Goal: Task Accomplishment & Management: Manage account settings

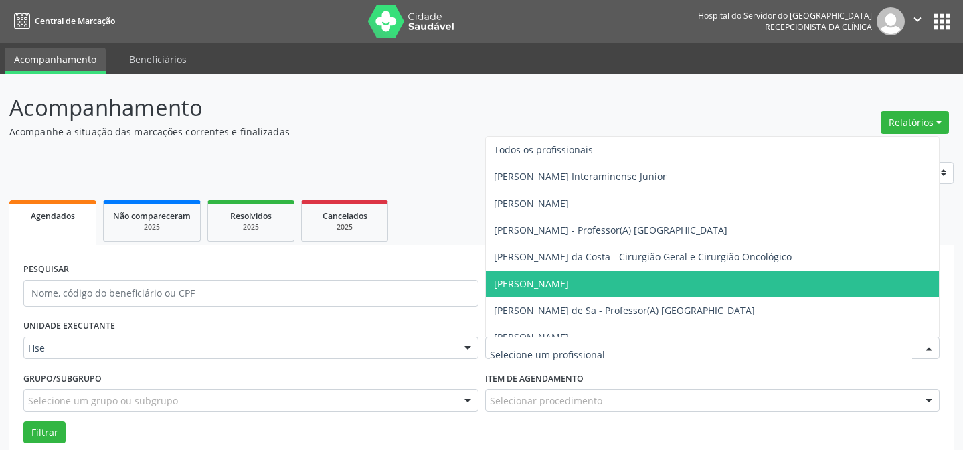
scroll to position [90, 0]
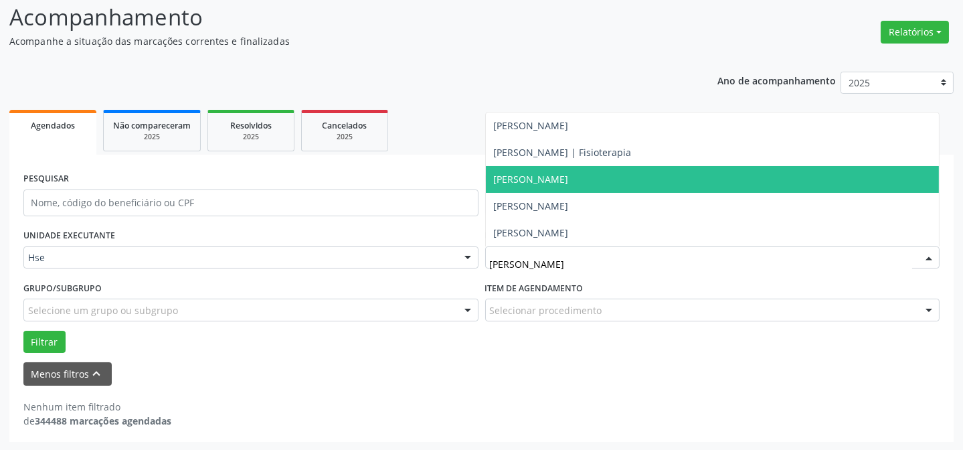
click at [545, 179] on span "[PERSON_NAME]" at bounding box center [531, 179] width 75 height 13
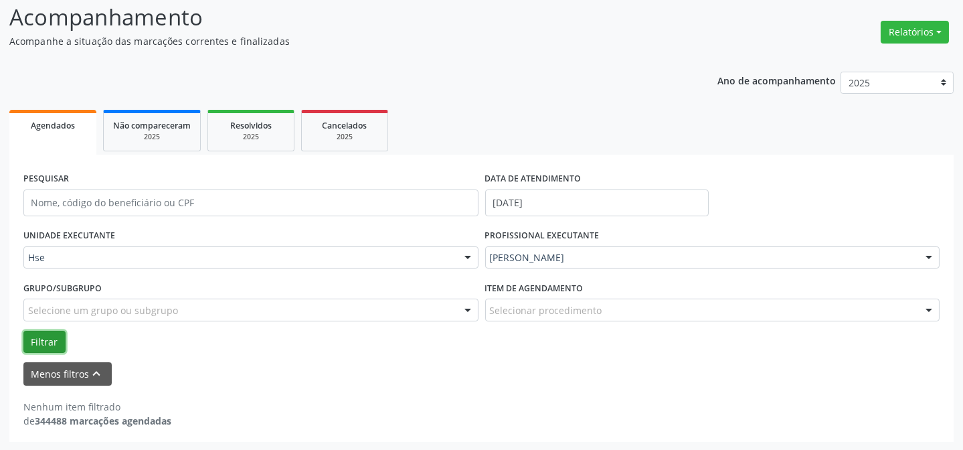
click at [56, 337] on button "Filtrar" at bounding box center [44, 342] width 42 height 23
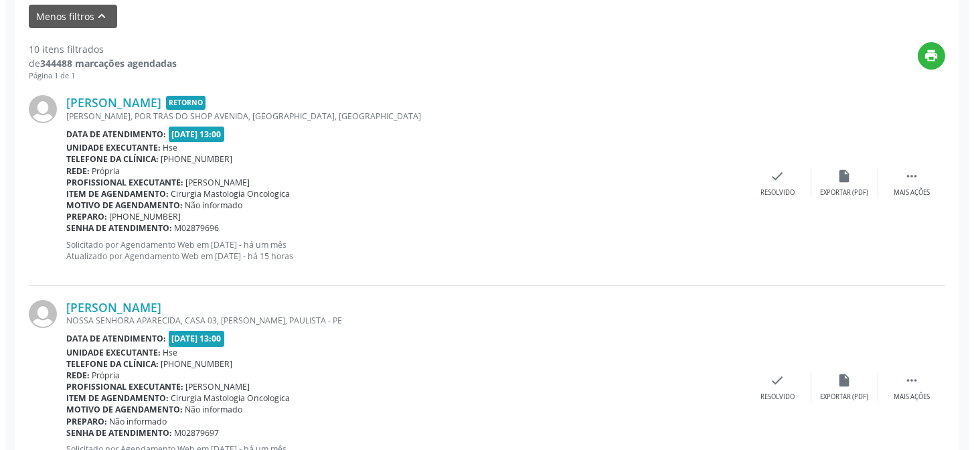
scroll to position [455, 0]
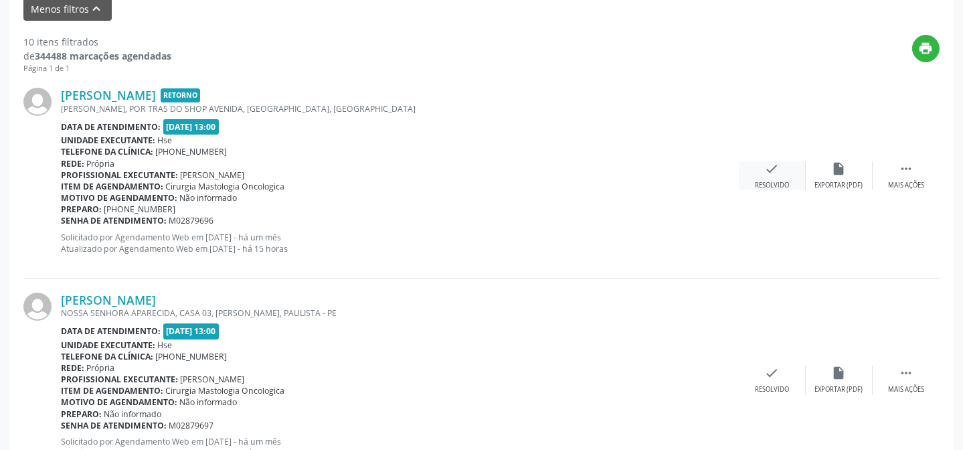
click at [780, 168] on div "check Resolvido" at bounding box center [772, 175] width 67 height 29
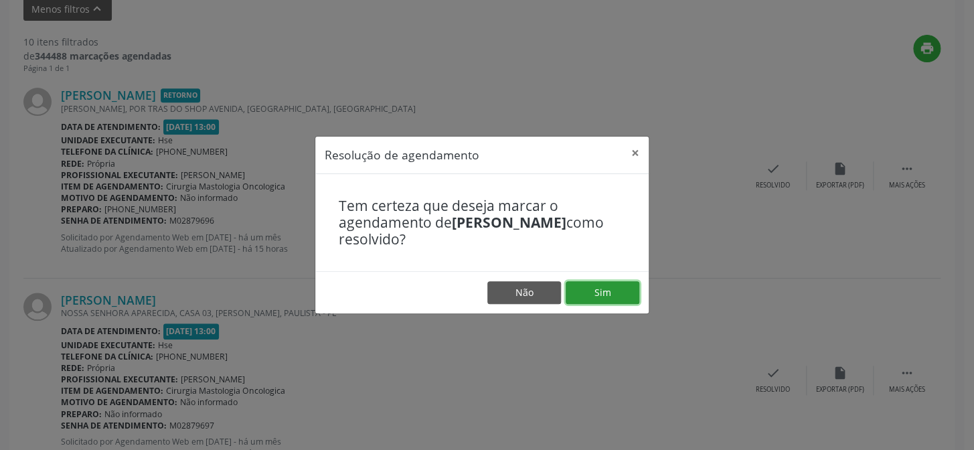
click at [612, 293] on button "Sim" at bounding box center [603, 292] width 74 height 23
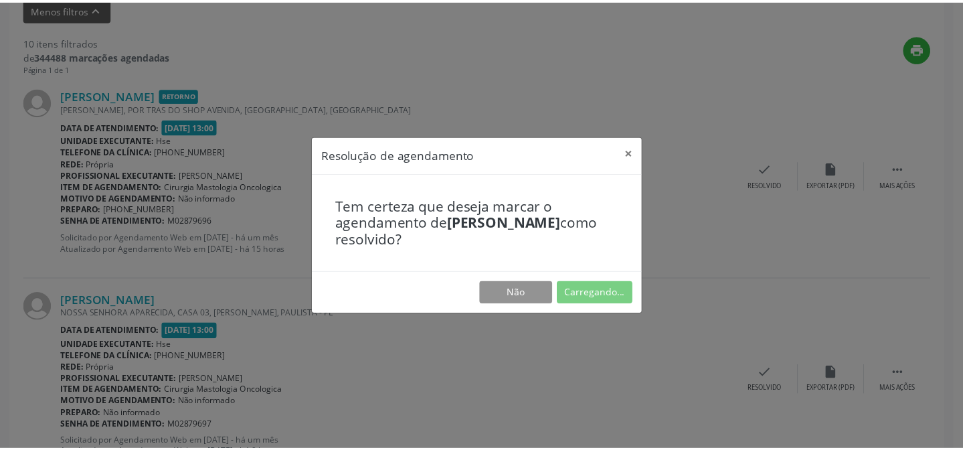
scroll to position [120, 0]
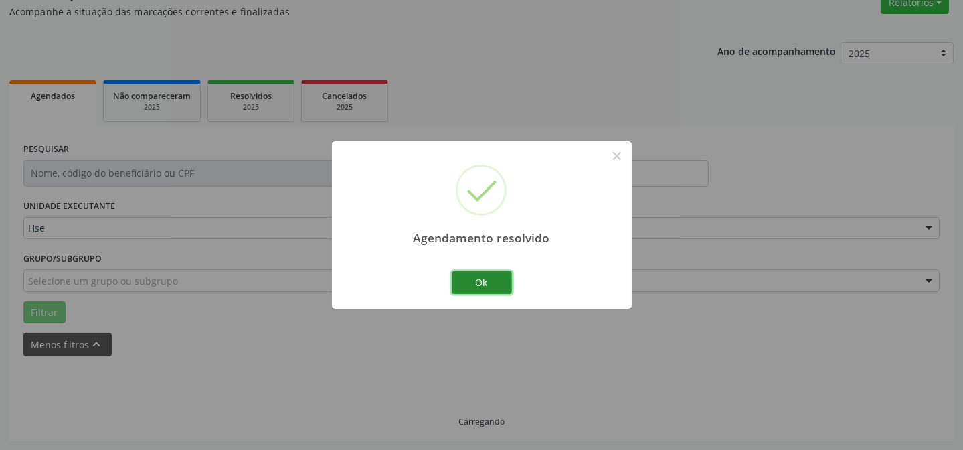
click at [503, 284] on button "Ok" at bounding box center [482, 282] width 60 height 23
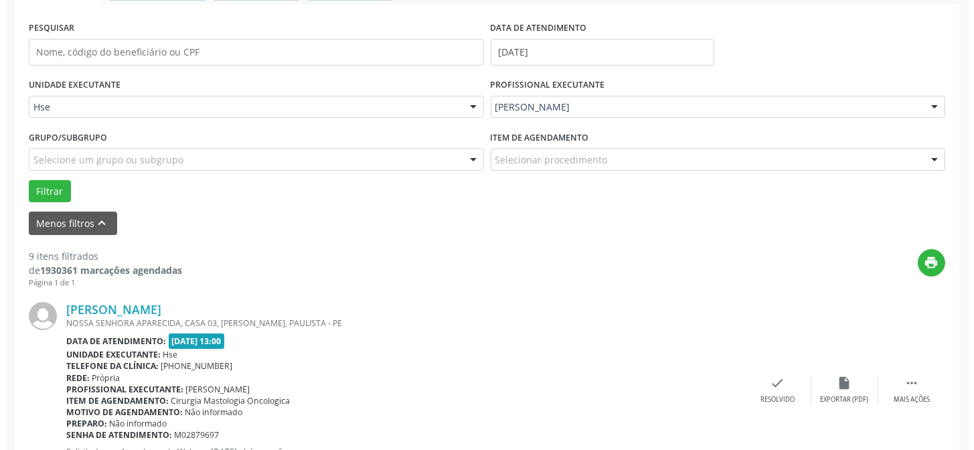
scroll to position [241, 0]
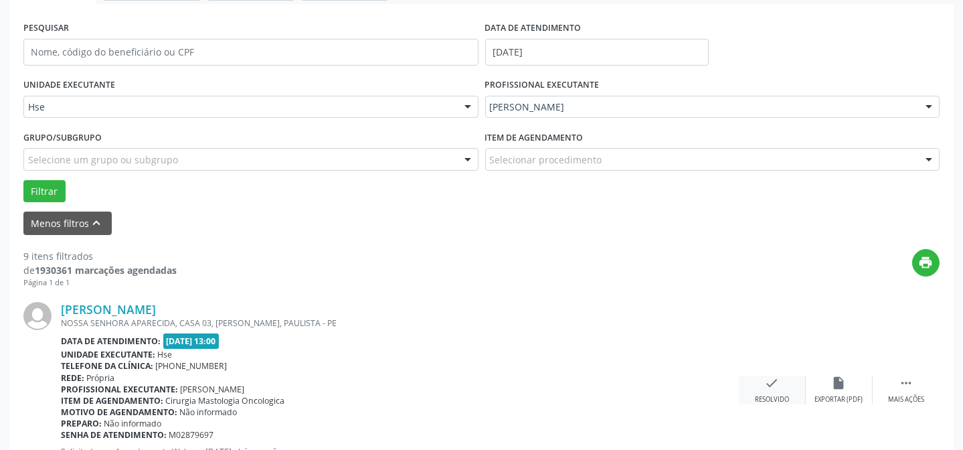
click at [776, 379] on icon "check" at bounding box center [772, 382] width 15 height 15
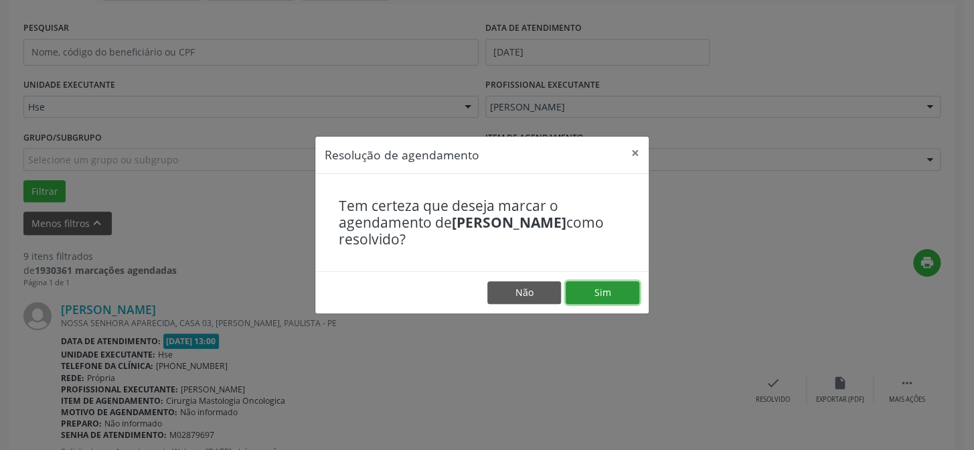
click at [615, 299] on button "Sim" at bounding box center [603, 292] width 74 height 23
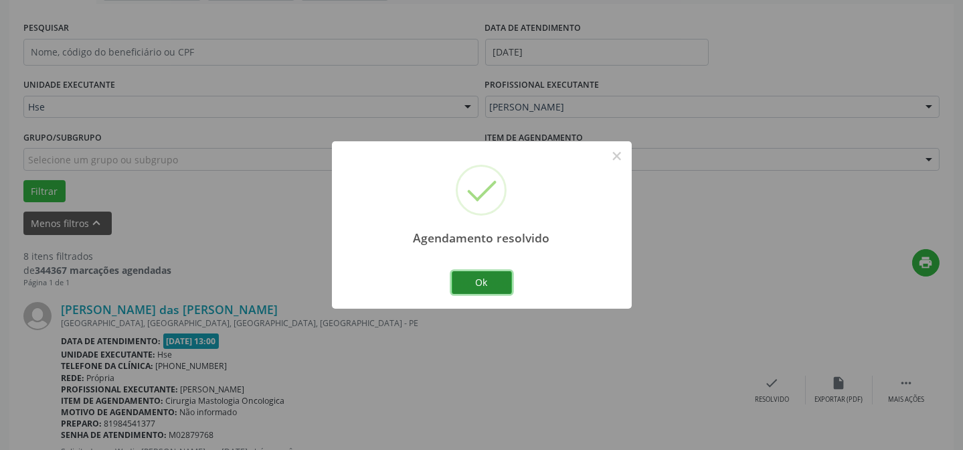
click at [464, 284] on button "Ok" at bounding box center [482, 282] width 60 height 23
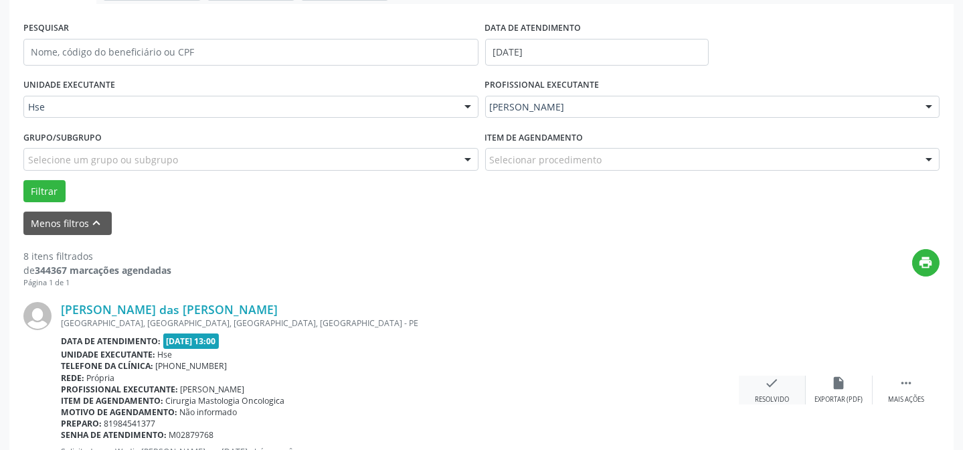
click at [753, 390] on div "check Resolvido" at bounding box center [772, 389] width 67 height 29
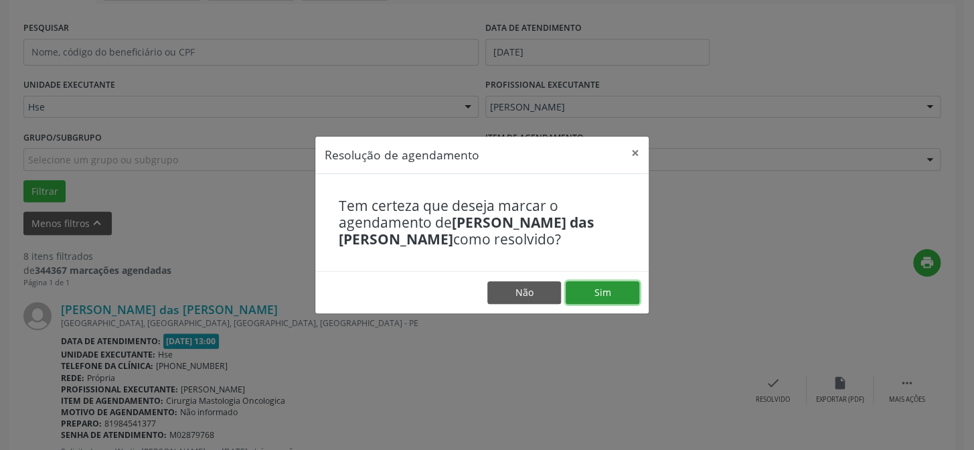
click at [606, 295] on button "Sim" at bounding box center [603, 292] width 74 height 23
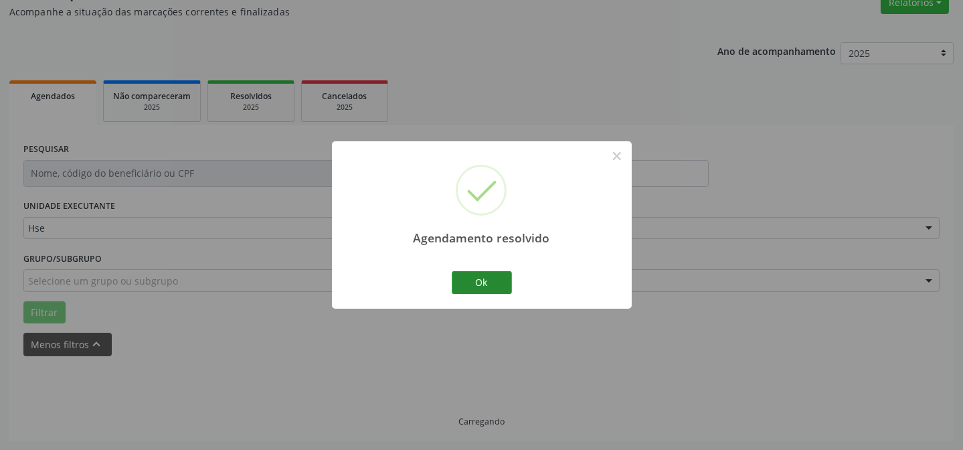
scroll to position [134, 0]
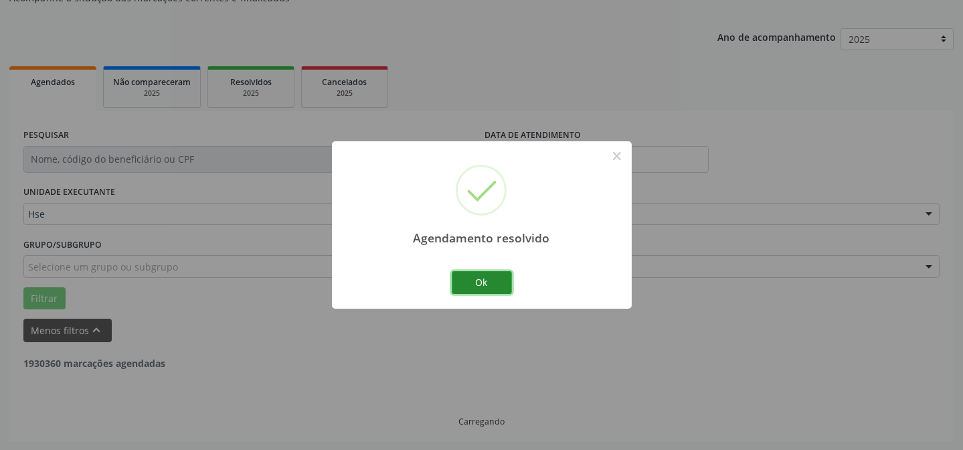
click at [468, 273] on button "Ok" at bounding box center [482, 282] width 60 height 23
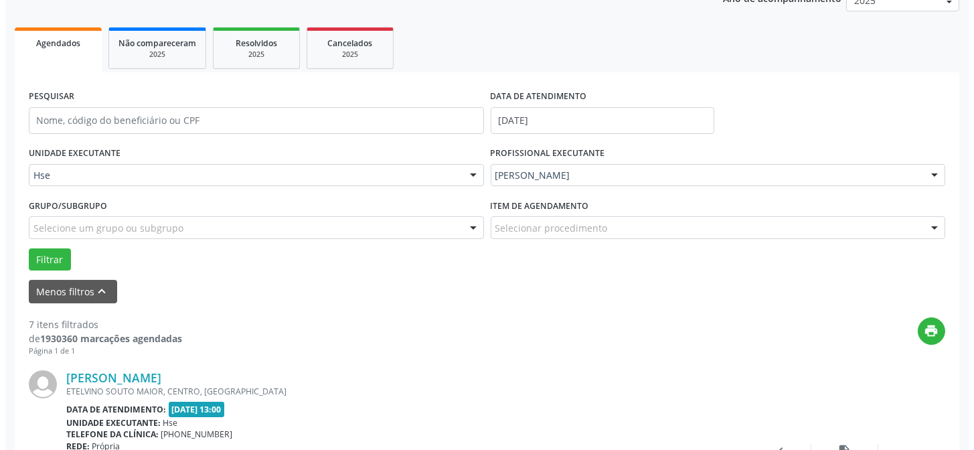
scroll to position [194, 0]
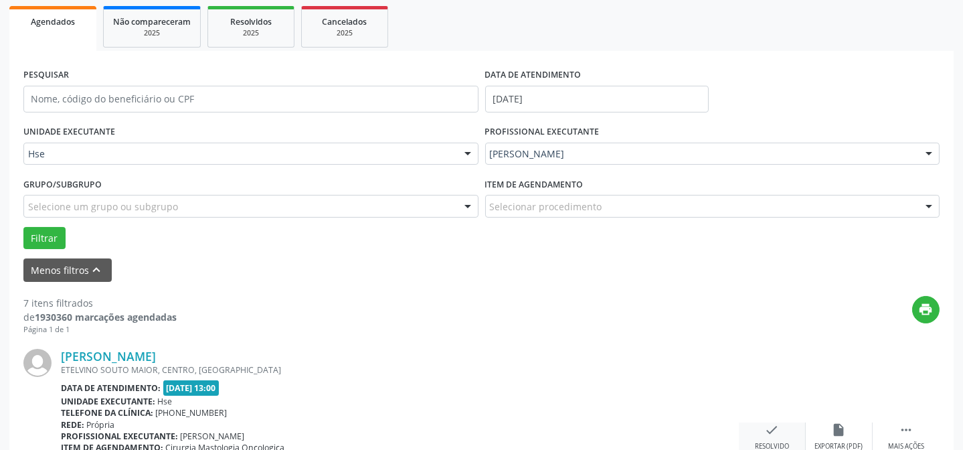
click at [782, 426] on div "check Resolvido" at bounding box center [772, 436] width 67 height 29
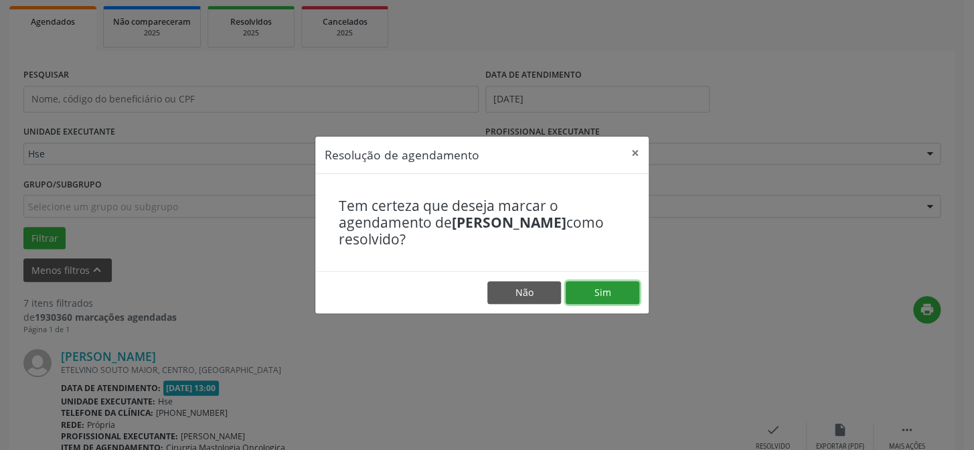
click at [588, 293] on button "Sim" at bounding box center [603, 292] width 74 height 23
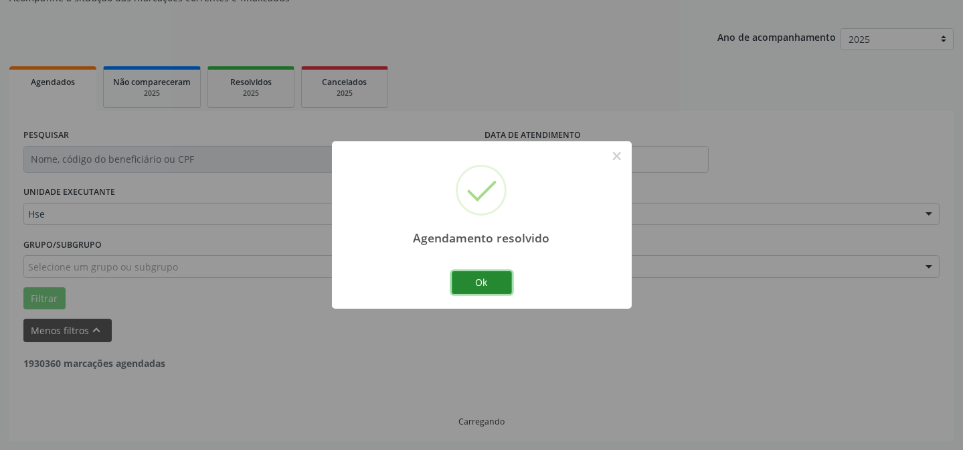
click at [462, 276] on button "Ok" at bounding box center [482, 282] width 60 height 23
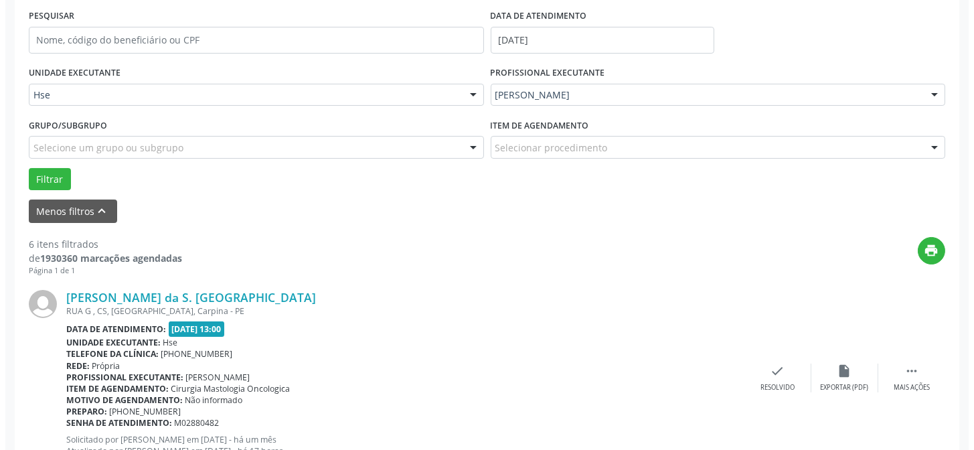
scroll to position [255, 0]
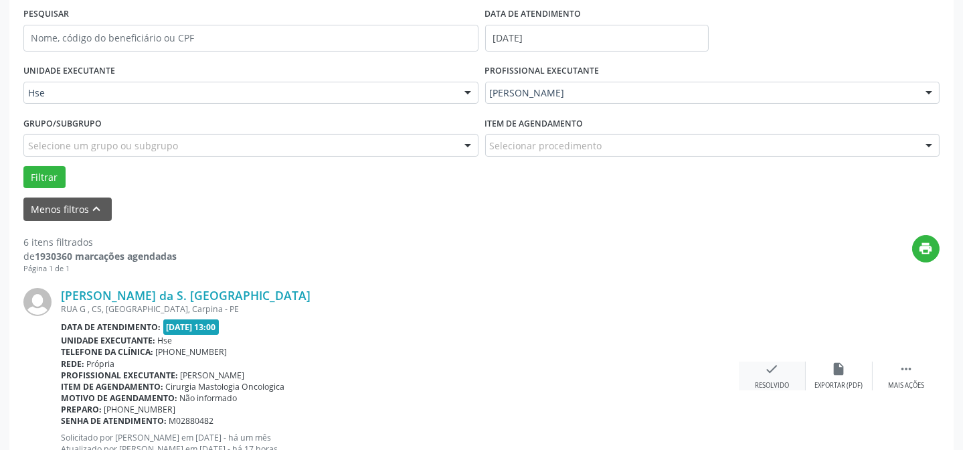
click at [790, 375] on div "check Resolvido" at bounding box center [772, 375] width 67 height 29
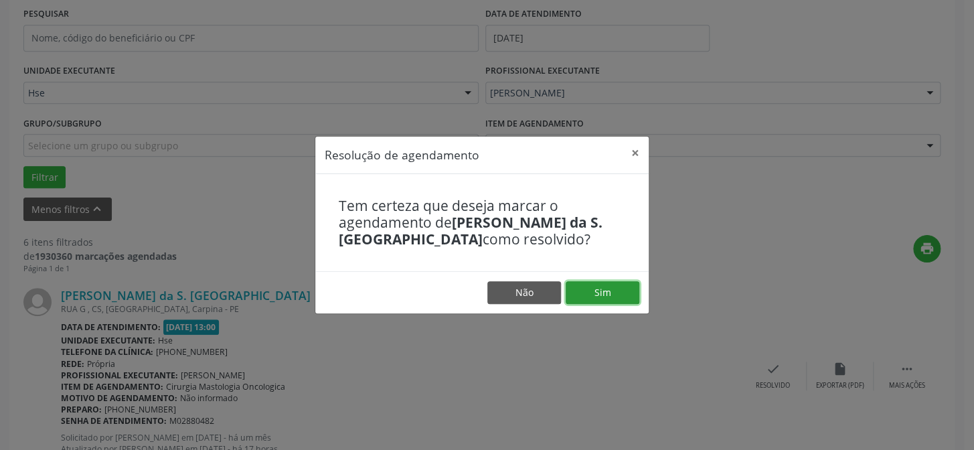
click at [602, 290] on button "Sim" at bounding box center [603, 292] width 74 height 23
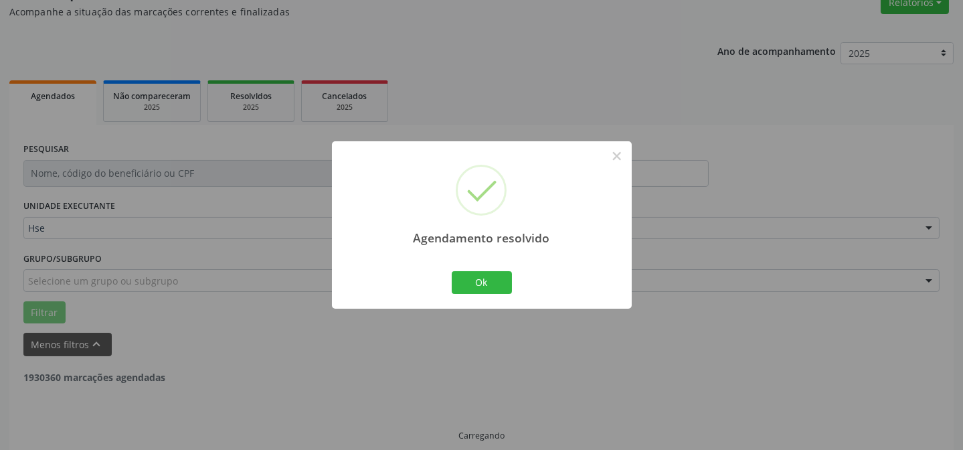
scroll to position [134, 0]
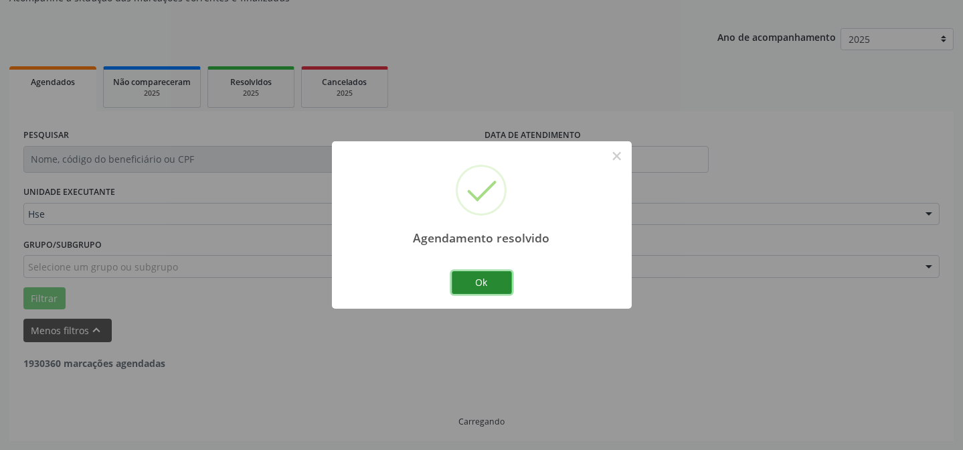
click at [468, 273] on button "Ok" at bounding box center [482, 282] width 60 height 23
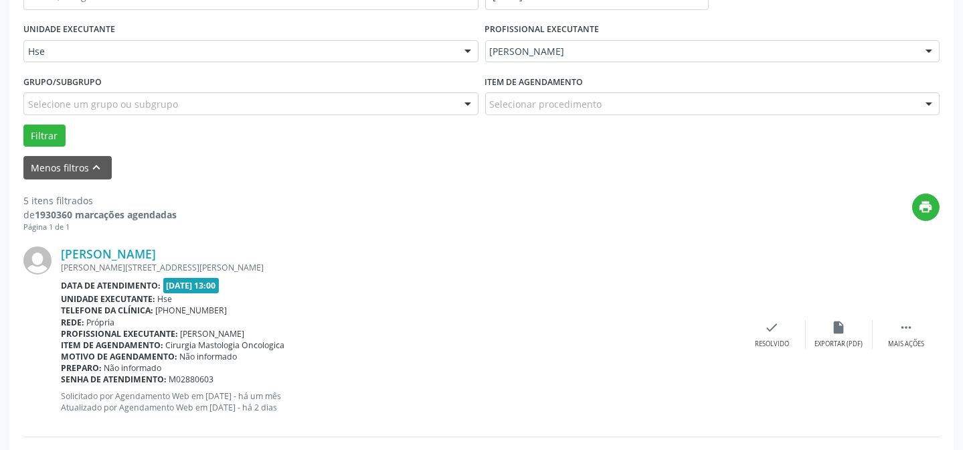
scroll to position [316, 0]
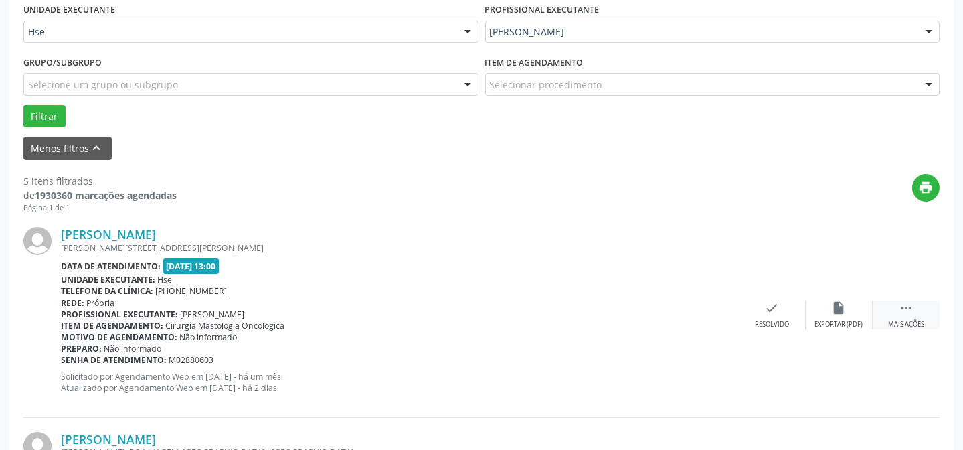
click at [907, 313] on icon "" at bounding box center [906, 308] width 15 height 15
click at [823, 313] on div "alarm_off Não compareceu" at bounding box center [839, 315] width 67 height 29
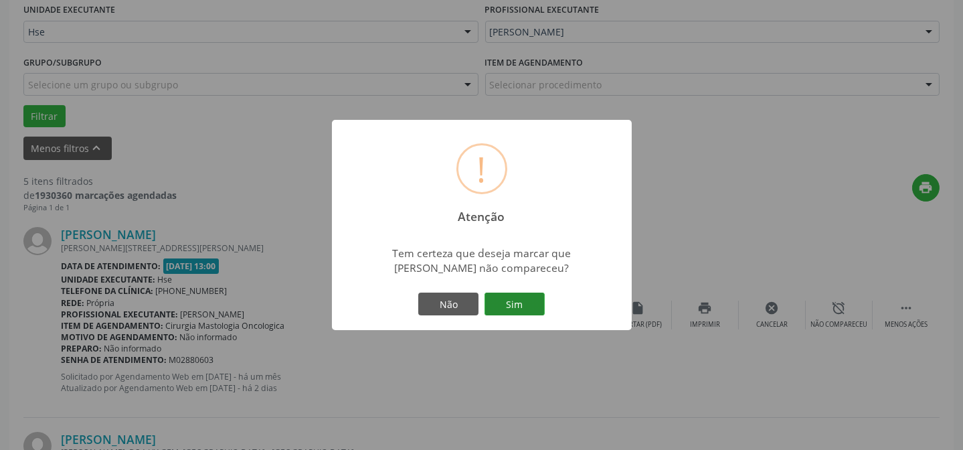
click at [521, 307] on button "Sim" at bounding box center [515, 303] width 60 height 23
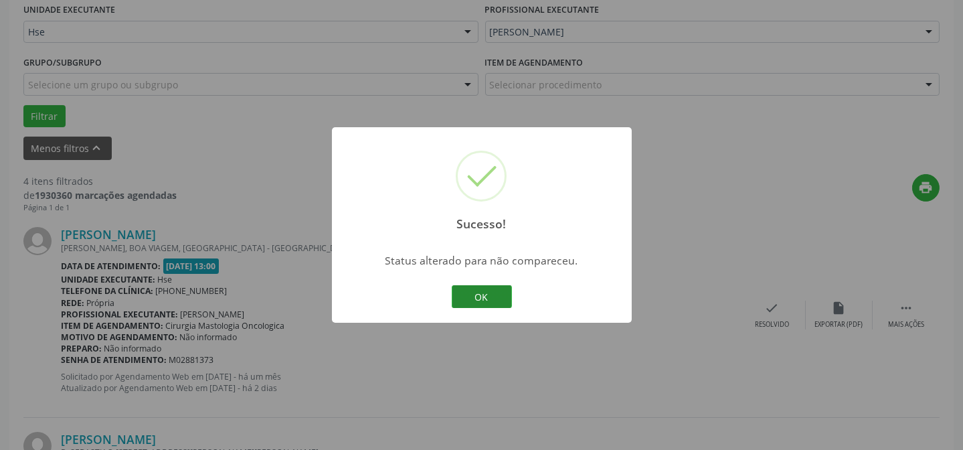
click at [507, 294] on button "OK" at bounding box center [482, 296] width 60 height 23
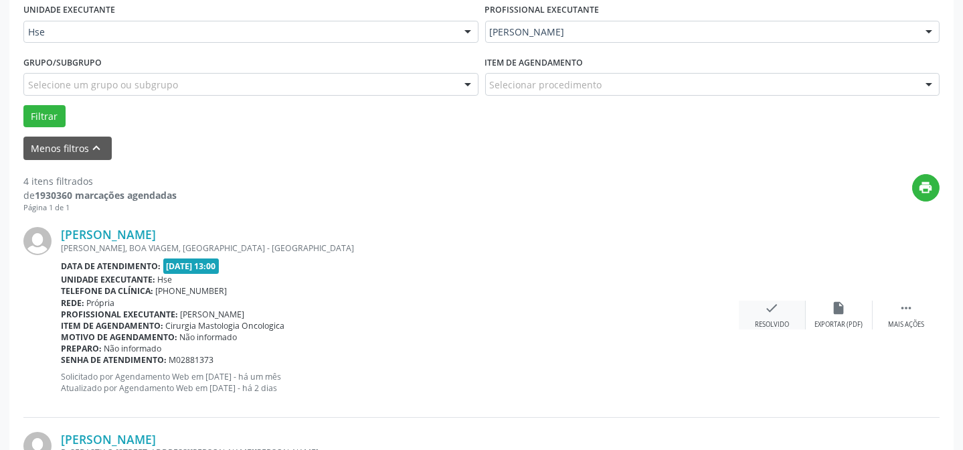
click at [778, 314] on div "check Resolvido" at bounding box center [772, 315] width 67 height 29
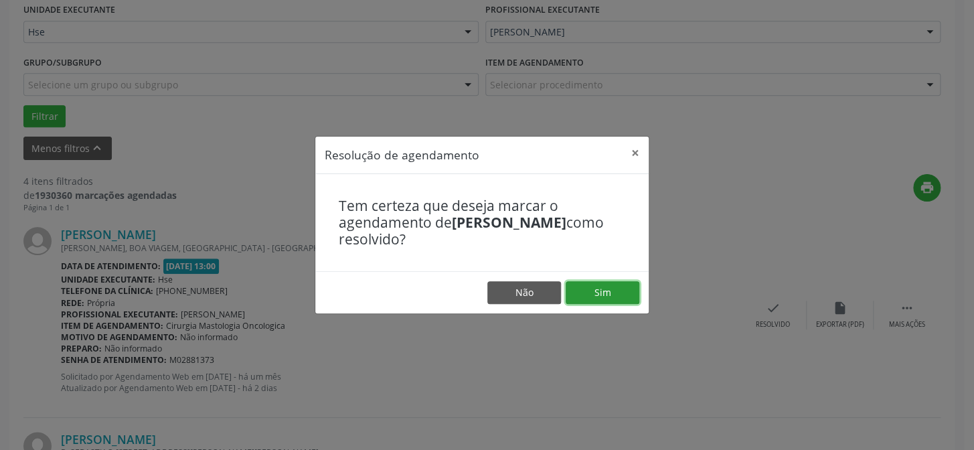
click at [615, 286] on button "Sim" at bounding box center [603, 292] width 74 height 23
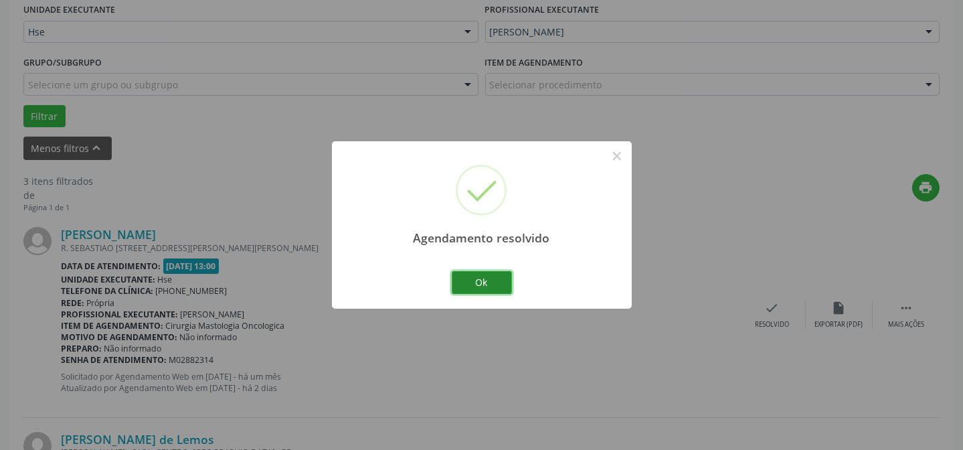
click at [495, 288] on button "Ok" at bounding box center [482, 282] width 60 height 23
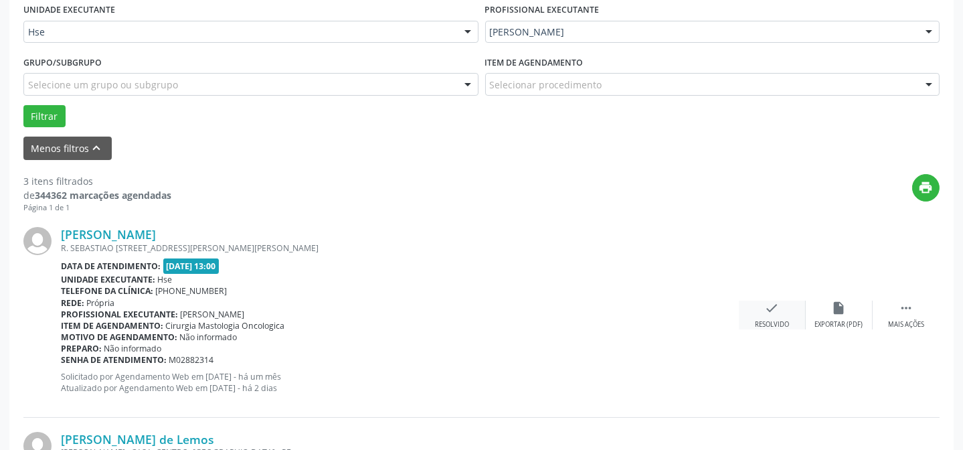
click at [774, 313] on icon "check" at bounding box center [772, 308] width 15 height 15
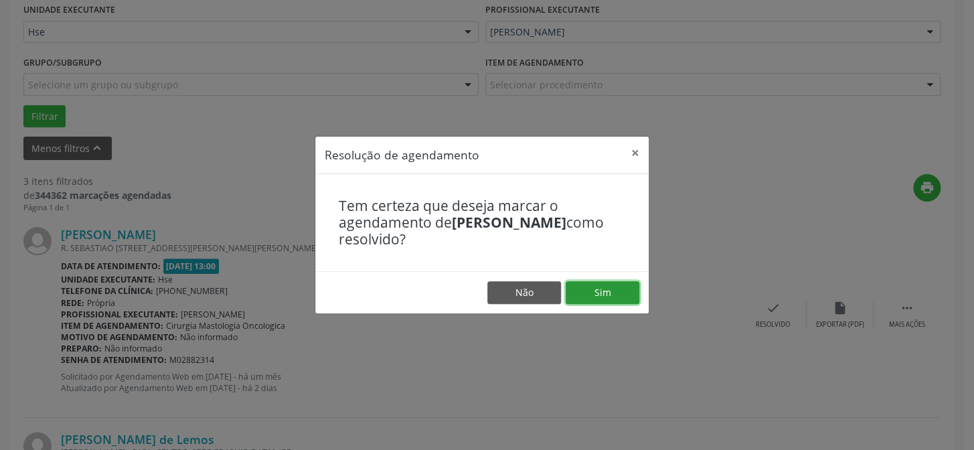
click at [588, 297] on button "Sim" at bounding box center [603, 292] width 74 height 23
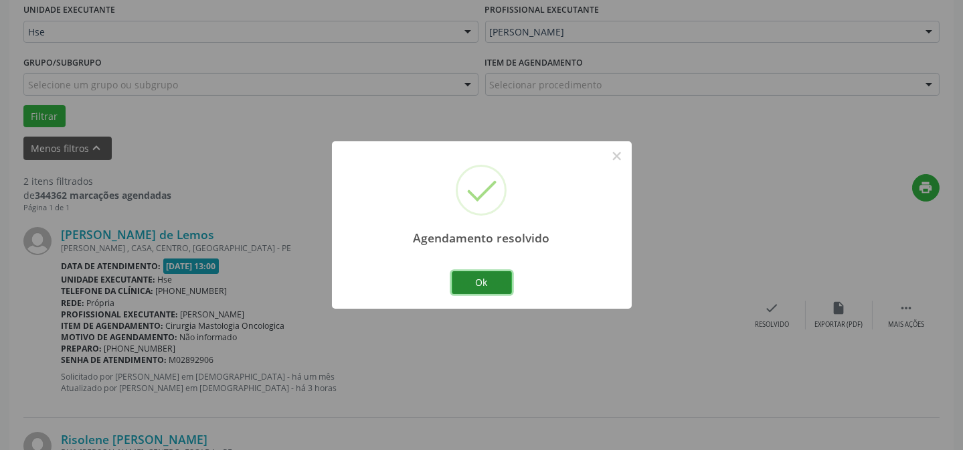
click at [474, 273] on button "Ok" at bounding box center [482, 282] width 60 height 23
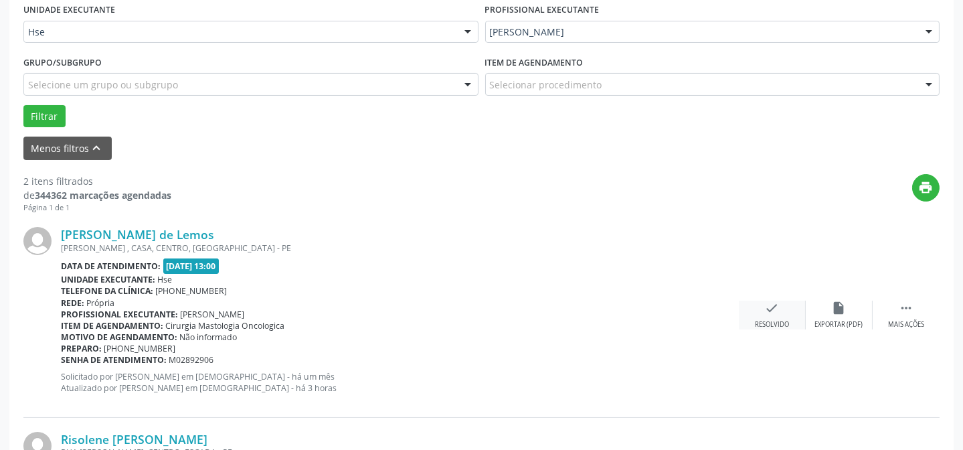
click at [757, 312] on div "check Resolvido" at bounding box center [772, 315] width 67 height 29
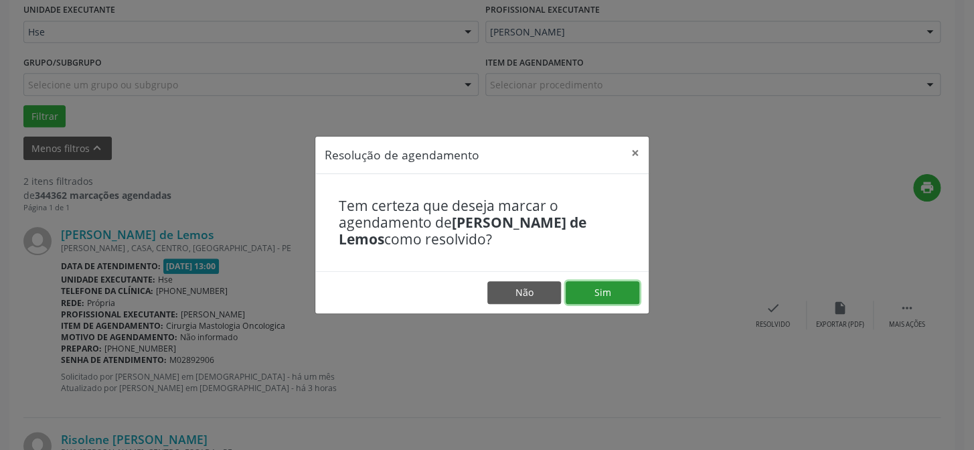
click at [608, 292] on button "Sim" at bounding box center [603, 292] width 74 height 23
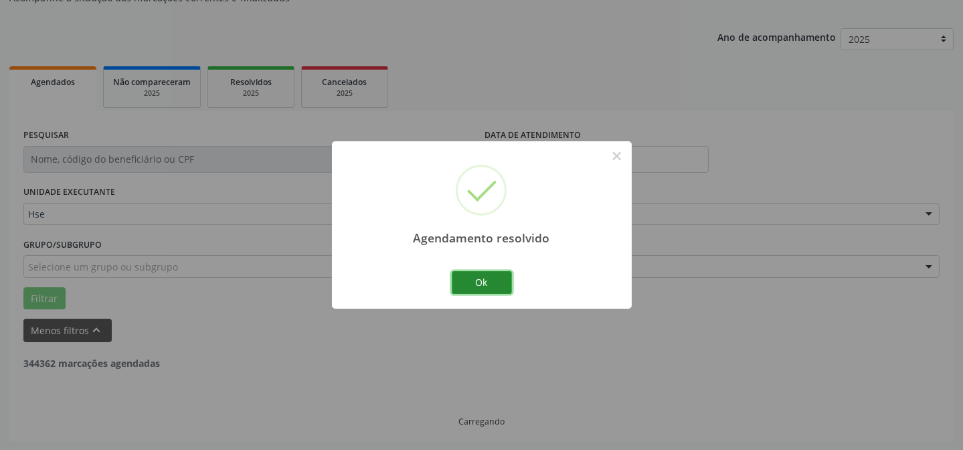
click at [487, 281] on button "Ok" at bounding box center [482, 282] width 60 height 23
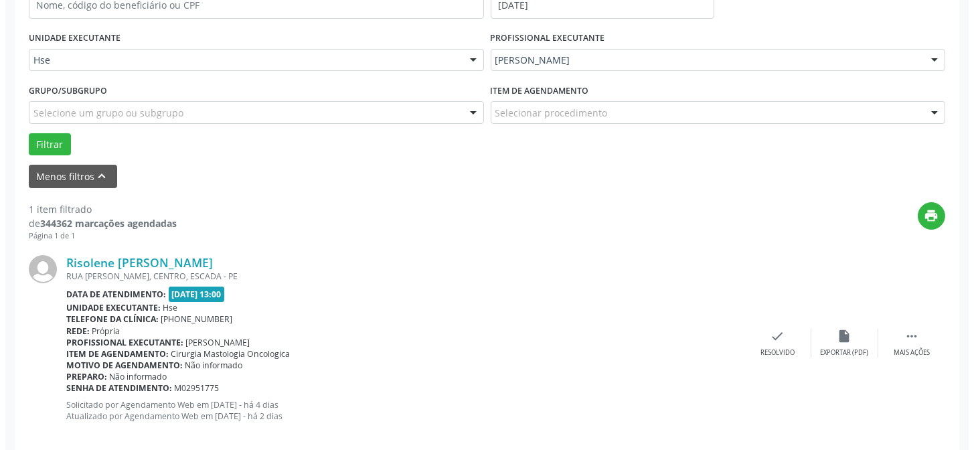
scroll to position [306, 0]
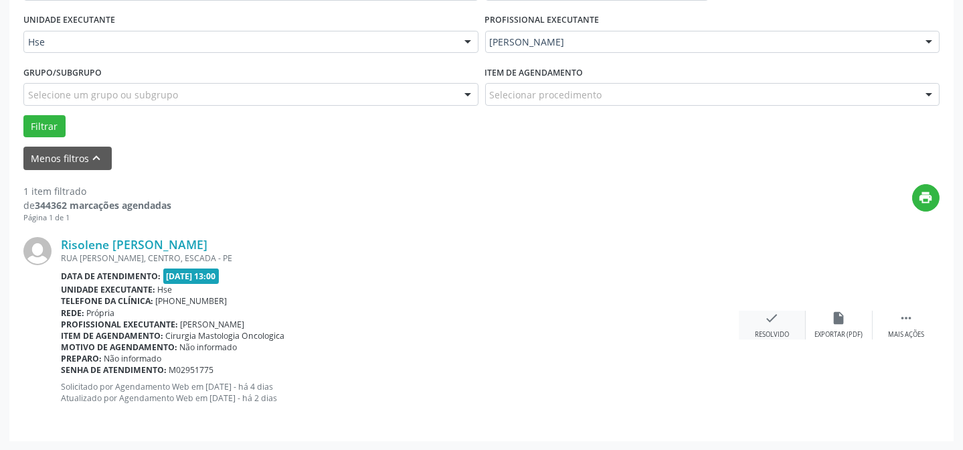
click at [786, 330] on div "Resolvido" at bounding box center [772, 334] width 34 height 9
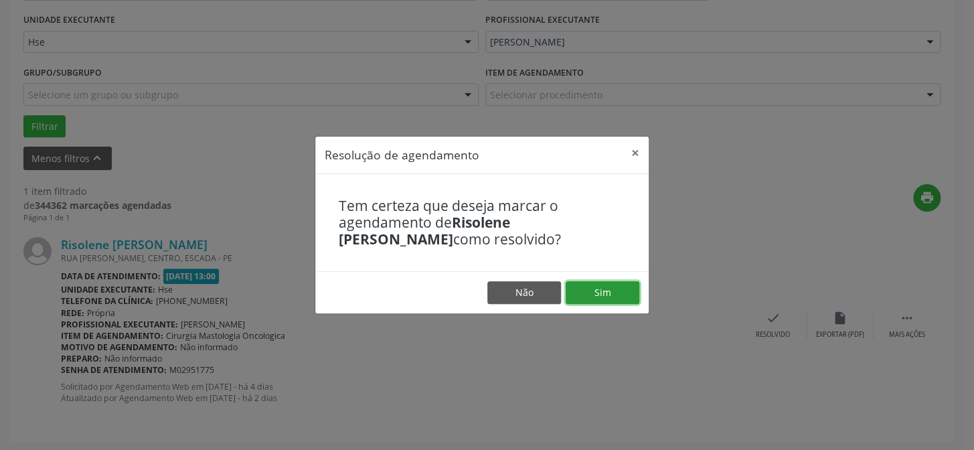
click at [621, 290] on button "Sim" at bounding box center [603, 292] width 74 height 23
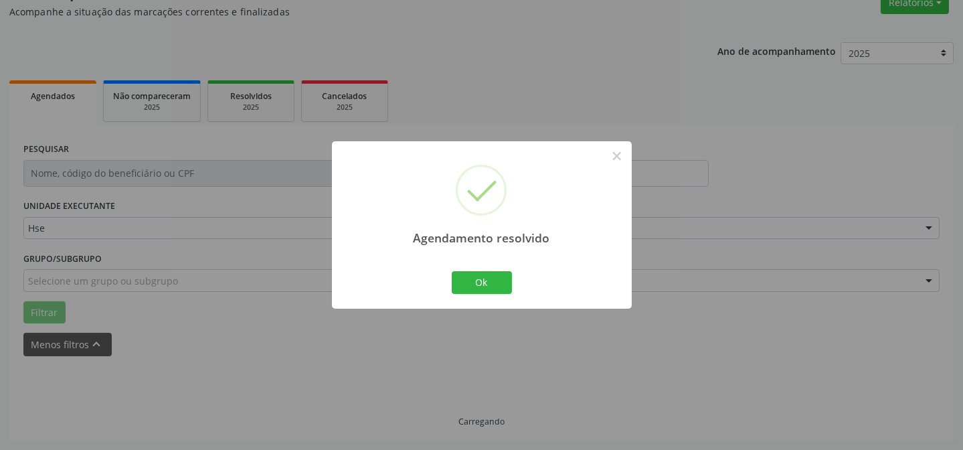
scroll to position [90, 0]
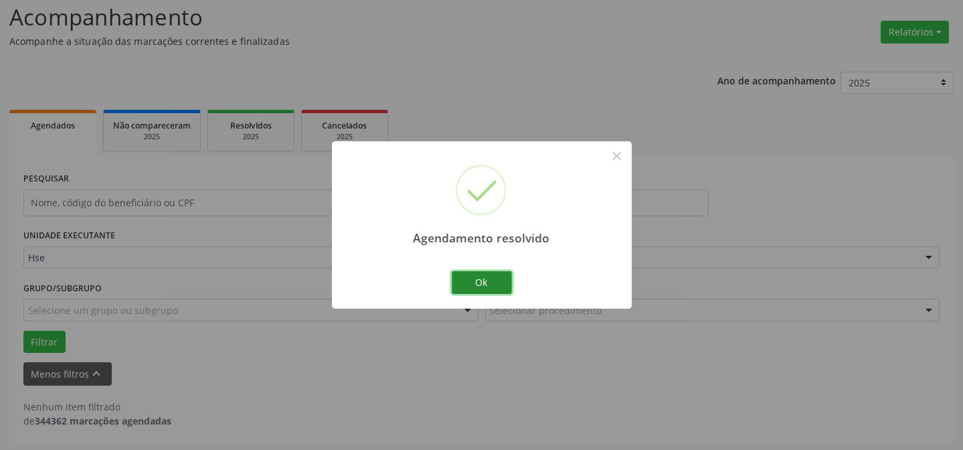
click at [495, 272] on button "Ok" at bounding box center [482, 282] width 60 height 23
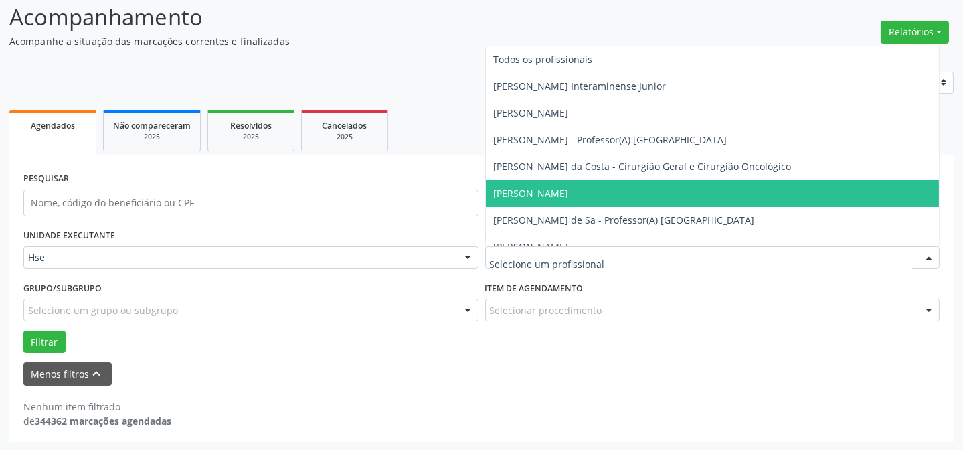
drag, startPoint x: 668, startPoint y: 256, endPoint x: 676, endPoint y: 252, distance: 8.7
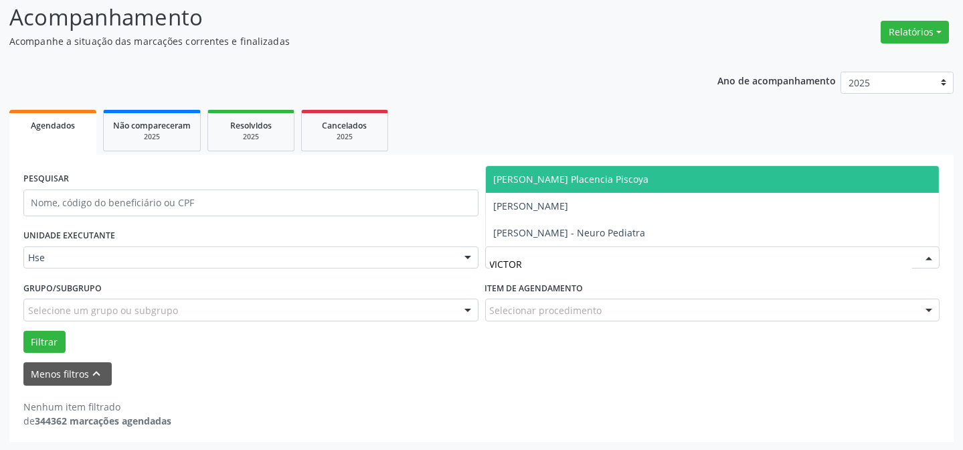
click at [598, 181] on span "[PERSON_NAME] Placencia Piscoya" at bounding box center [571, 179] width 155 height 13
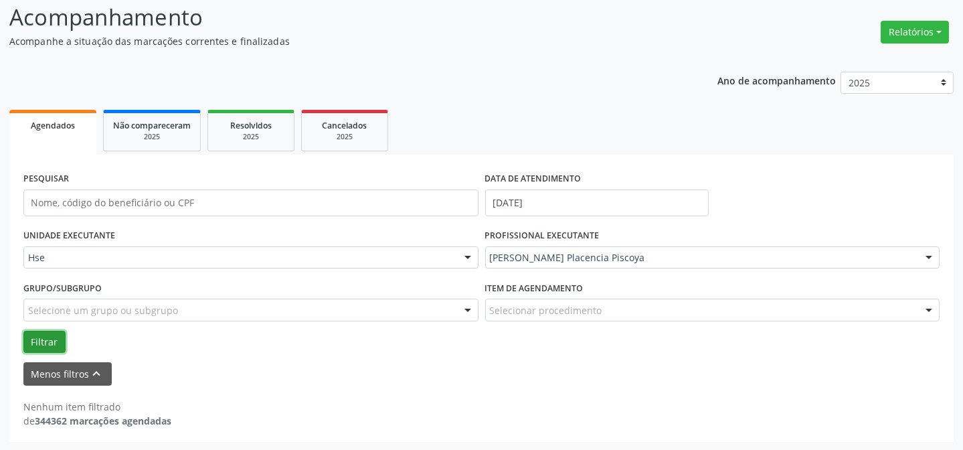
click at [38, 331] on button "Filtrar" at bounding box center [44, 342] width 42 height 23
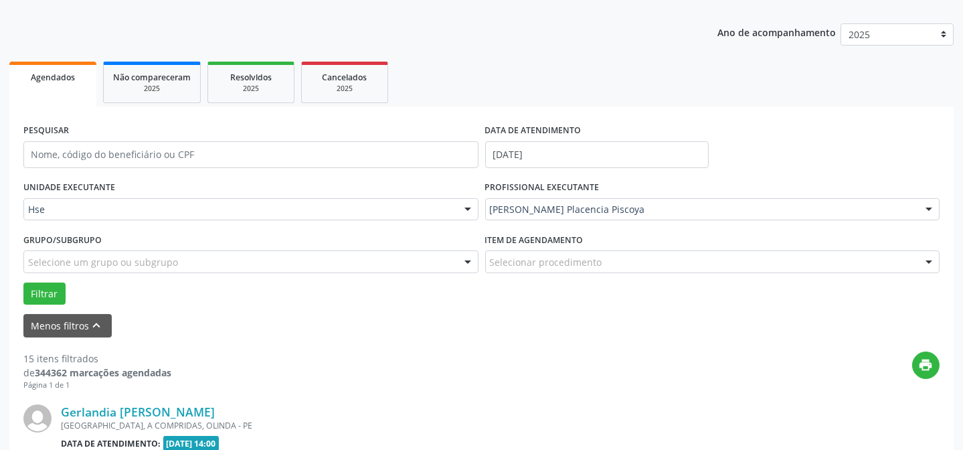
scroll to position [212, 0]
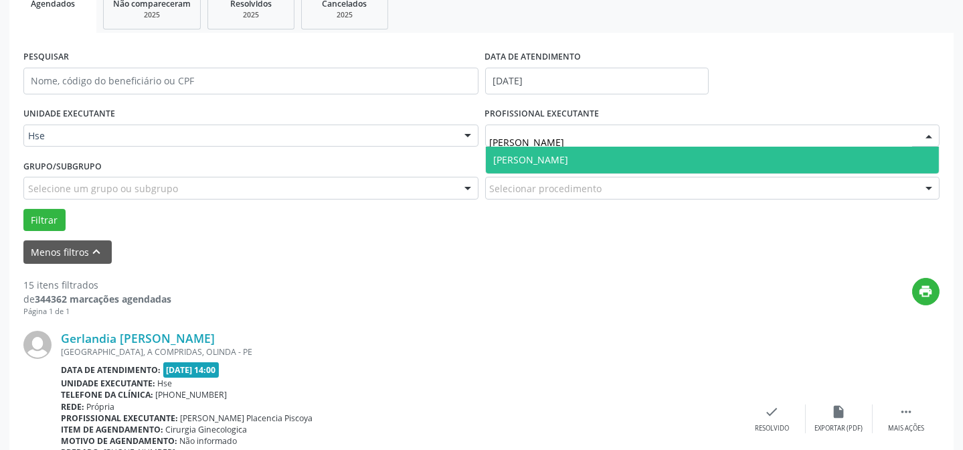
type input "[PERSON_NAME]"
click at [569, 161] on span "[PERSON_NAME]" at bounding box center [531, 159] width 75 height 13
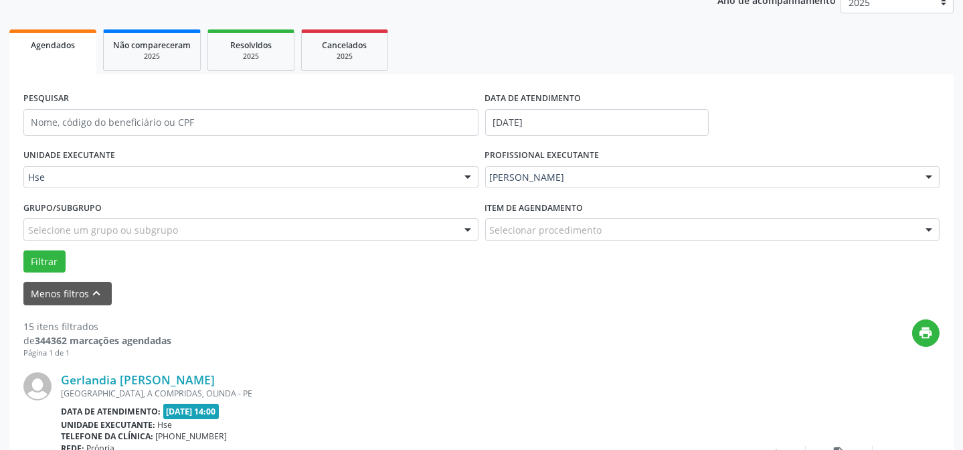
scroll to position [151, 0]
